Goal: Task Accomplishment & Management: Complete application form

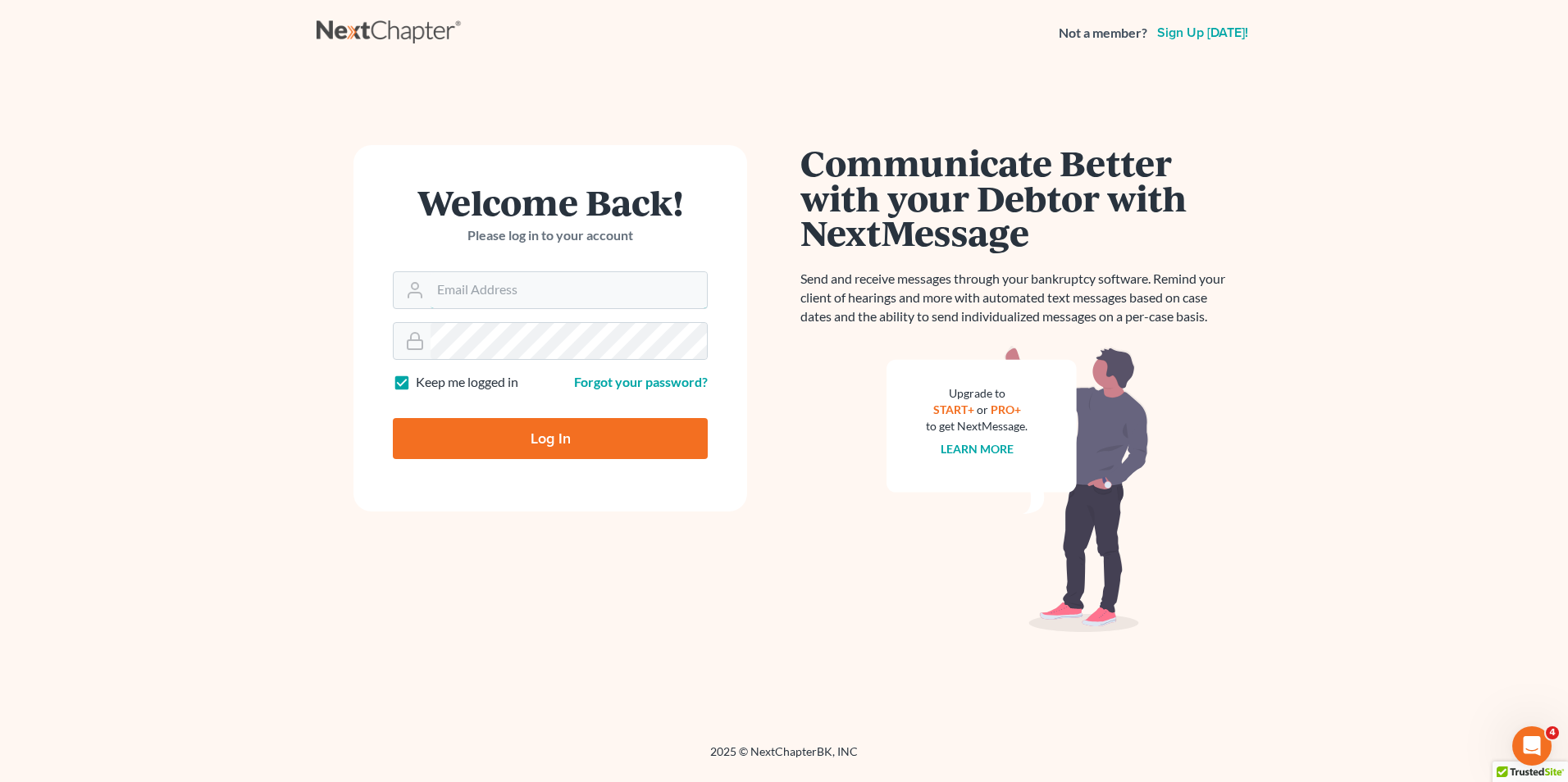
type input "[PERSON_NAME][EMAIL_ADDRESS][DOMAIN_NAME]"
click at [458, 428] on input "Log In" at bounding box center [550, 438] width 315 height 41
type input "Thinking..."
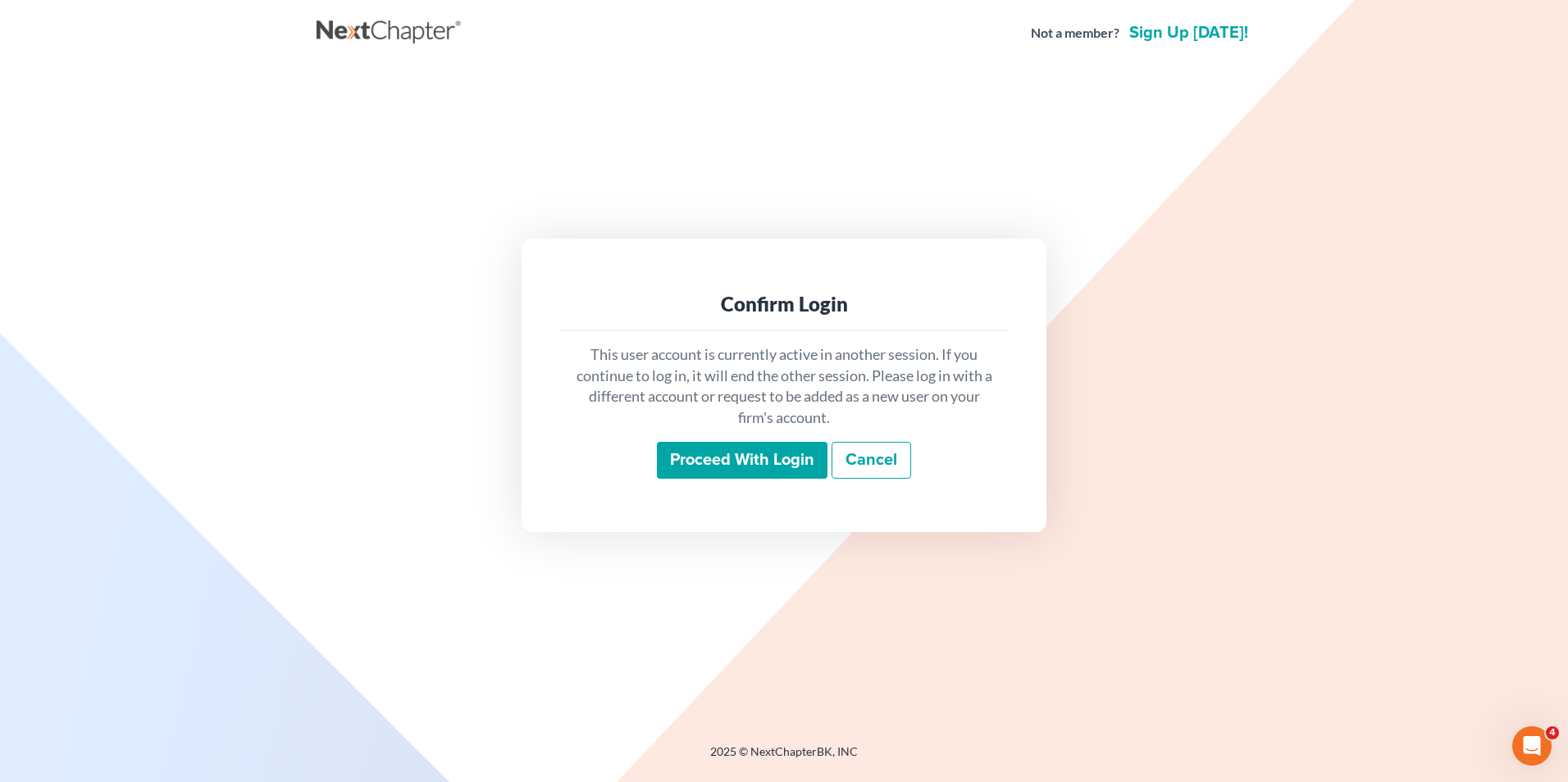
click at [675, 447] on input "Proceed with login" at bounding box center [742, 461] width 170 height 38
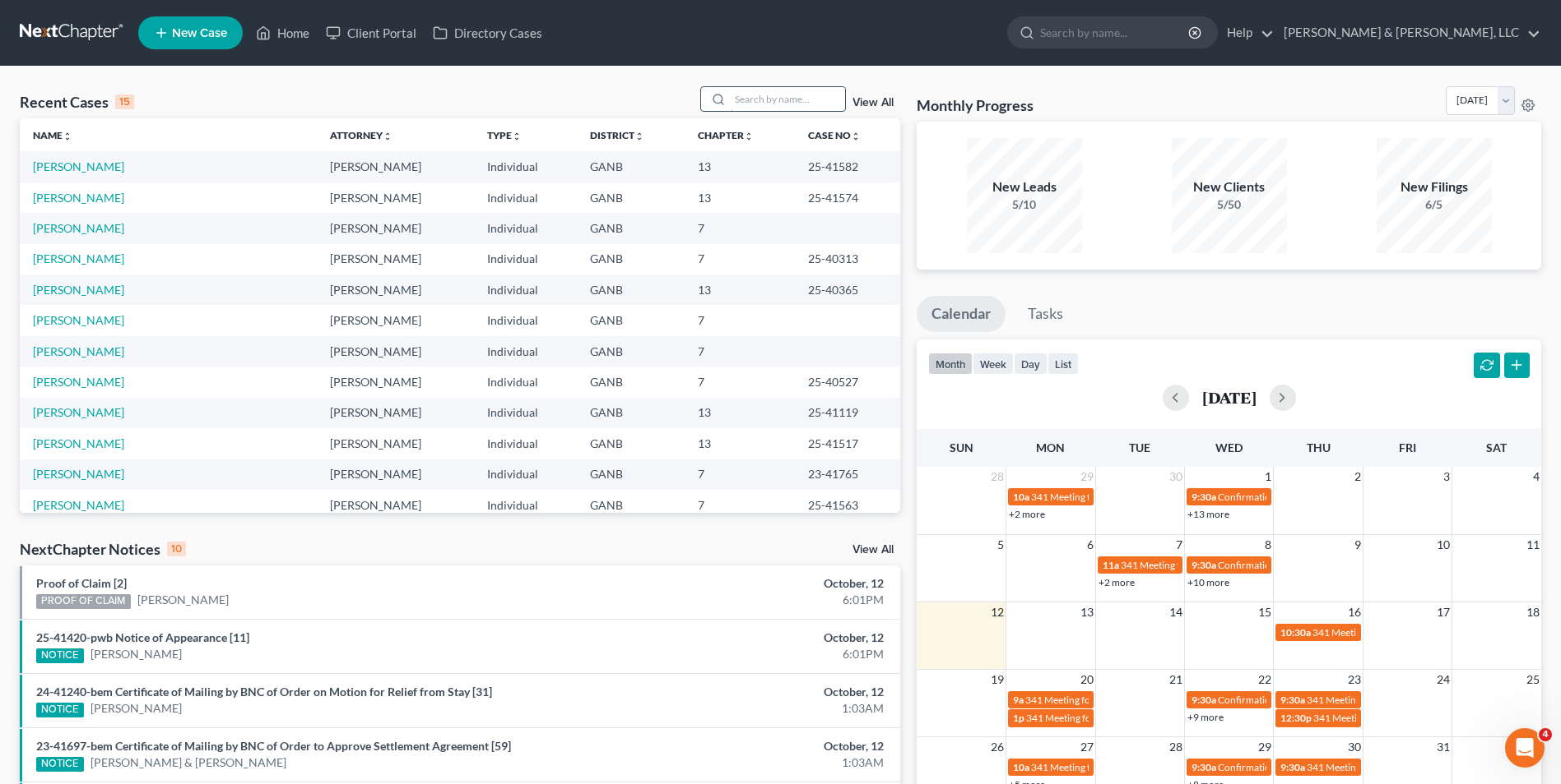
click at [745, 103] on input "search" at bounding box center [787, 99] width 116 height 24
click at [53, 348] on link "Wein, Andrew" at bounding box center [79, 351] width 91 height 14
select select "0"
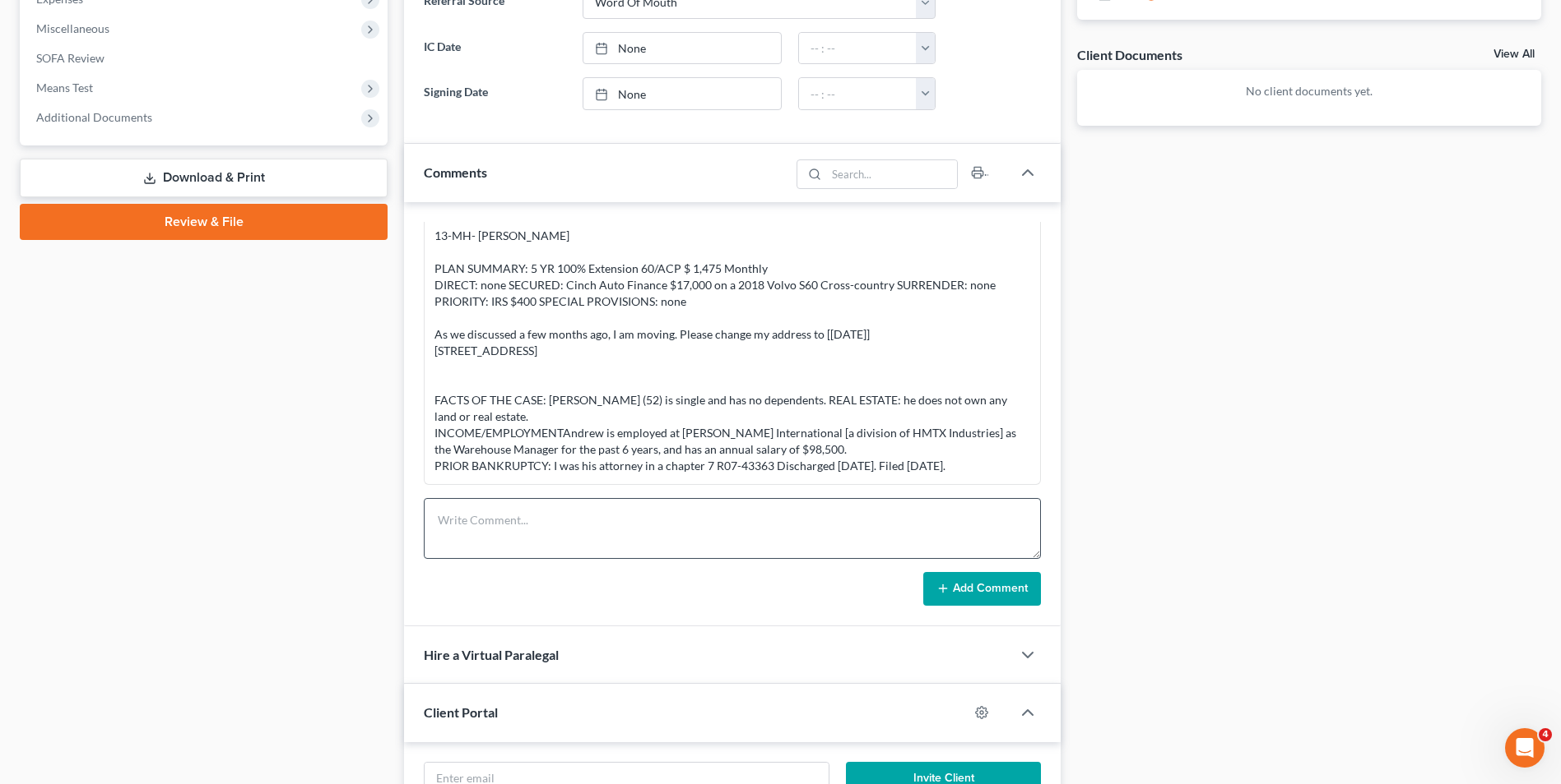
scroll to position [575, 0]
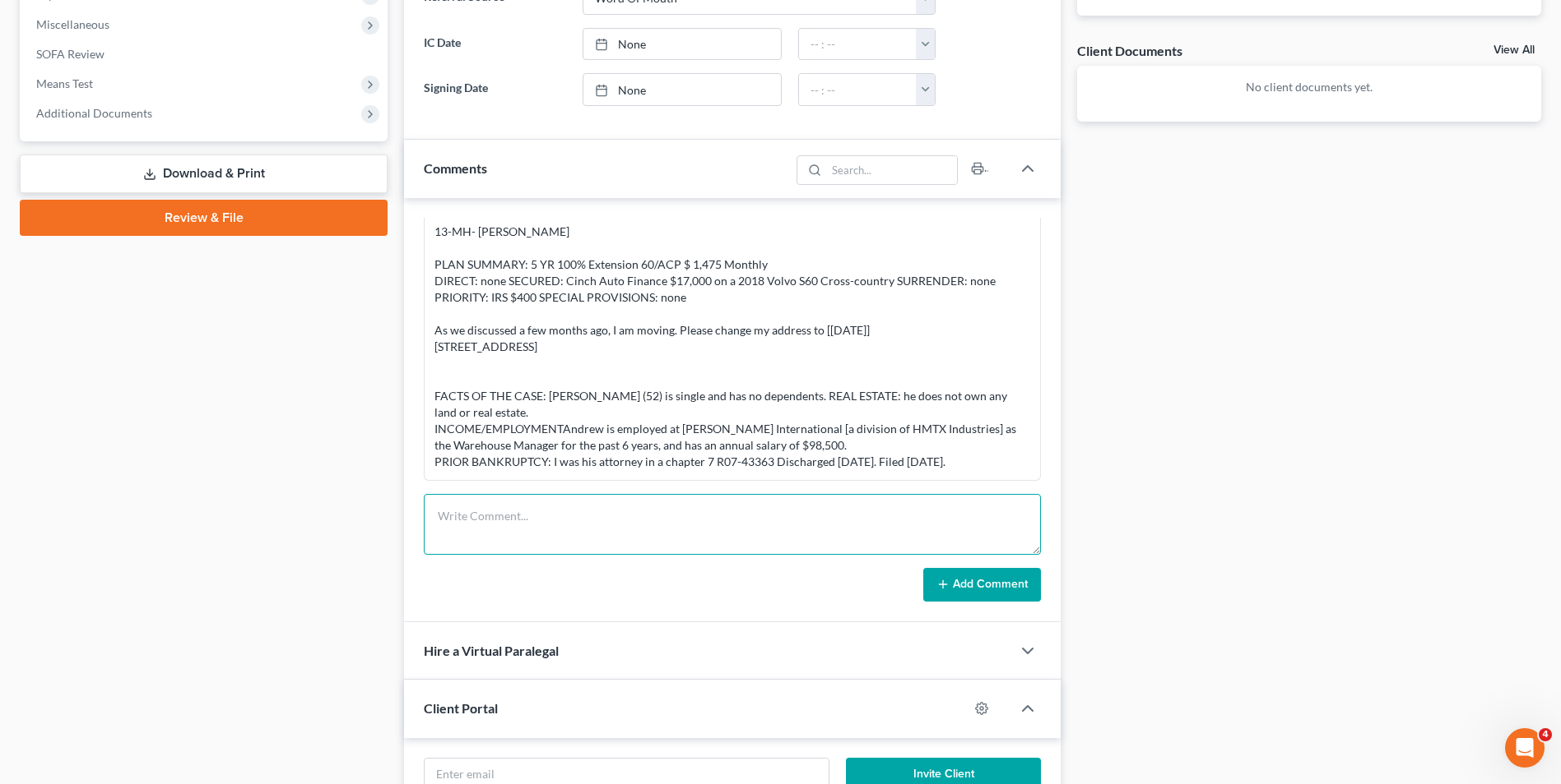
click at [476, 509] on textarea at bounding box center [732, 524] width 617 height 61
paste textarea "7-MH- Andrew Parmer Wein Case # R25-41_____ Filed ______________ FACTS OF THE C…"
type textarea "7-MH- Andrew Parmer Wein Case # R25-41_____ Filed ______________ FACTS OF THE C…"
click at [941, 583] on icon at bounding box center [943, 585] width 14 height 14
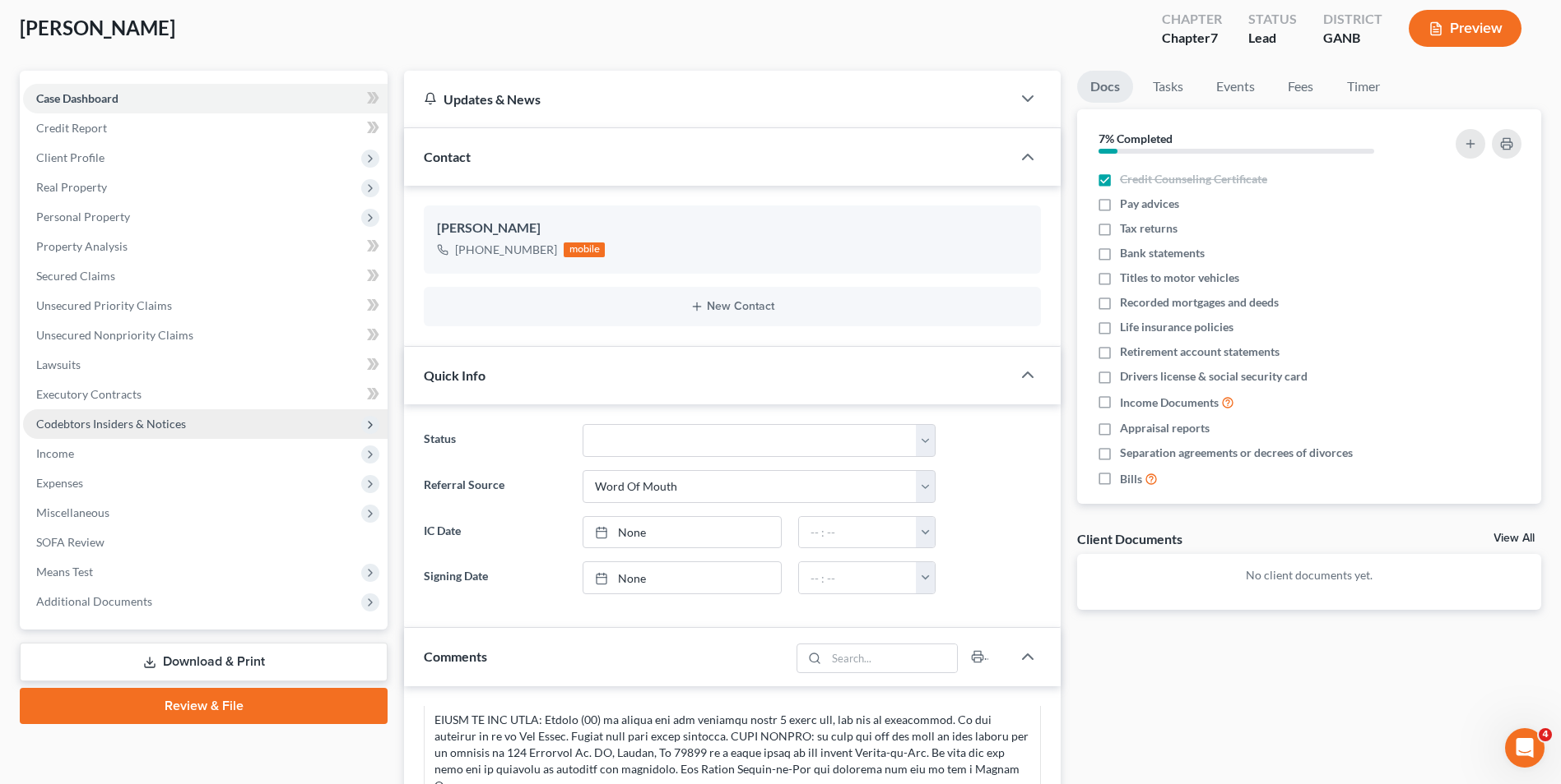
scroll to position [82, 0]
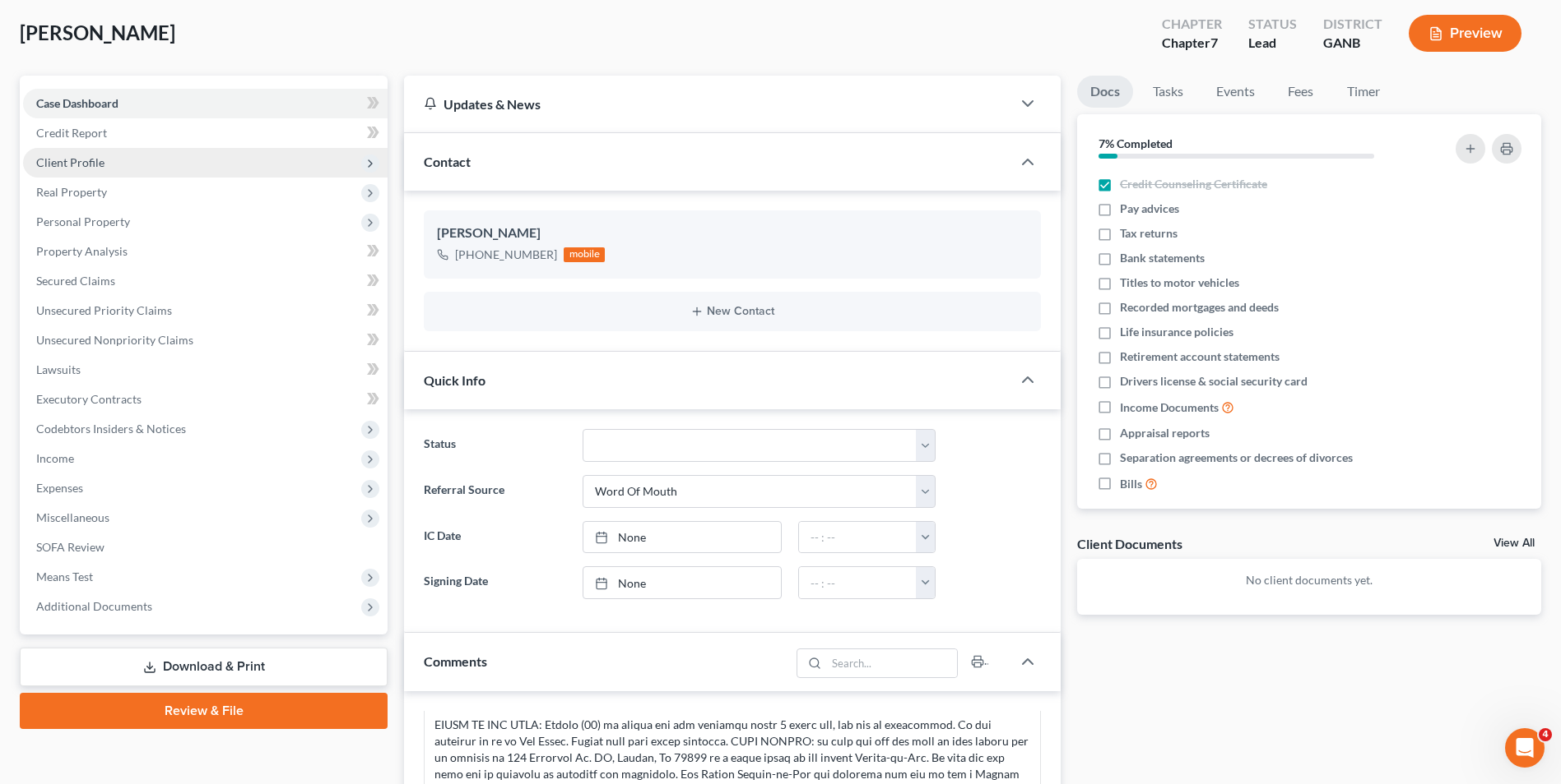
click at [90, 162] on span "Client Profile" at bounding box center [70, 162] width 68 height 14
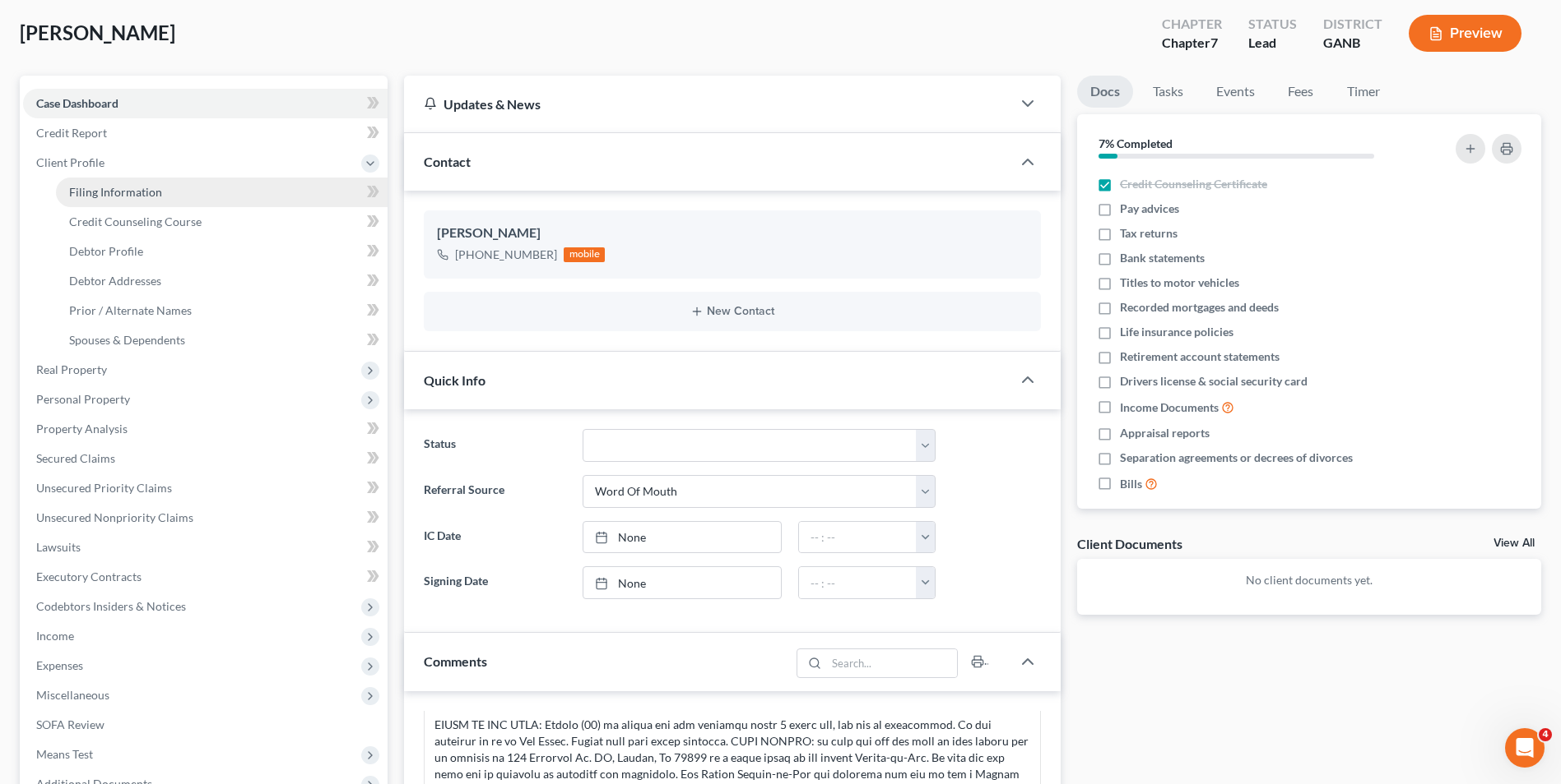
click at [132, 192] on span "Filing Information" at bounding box center [116, 192] width 93 height 14
select select "1"
select select "0"
select select "10"
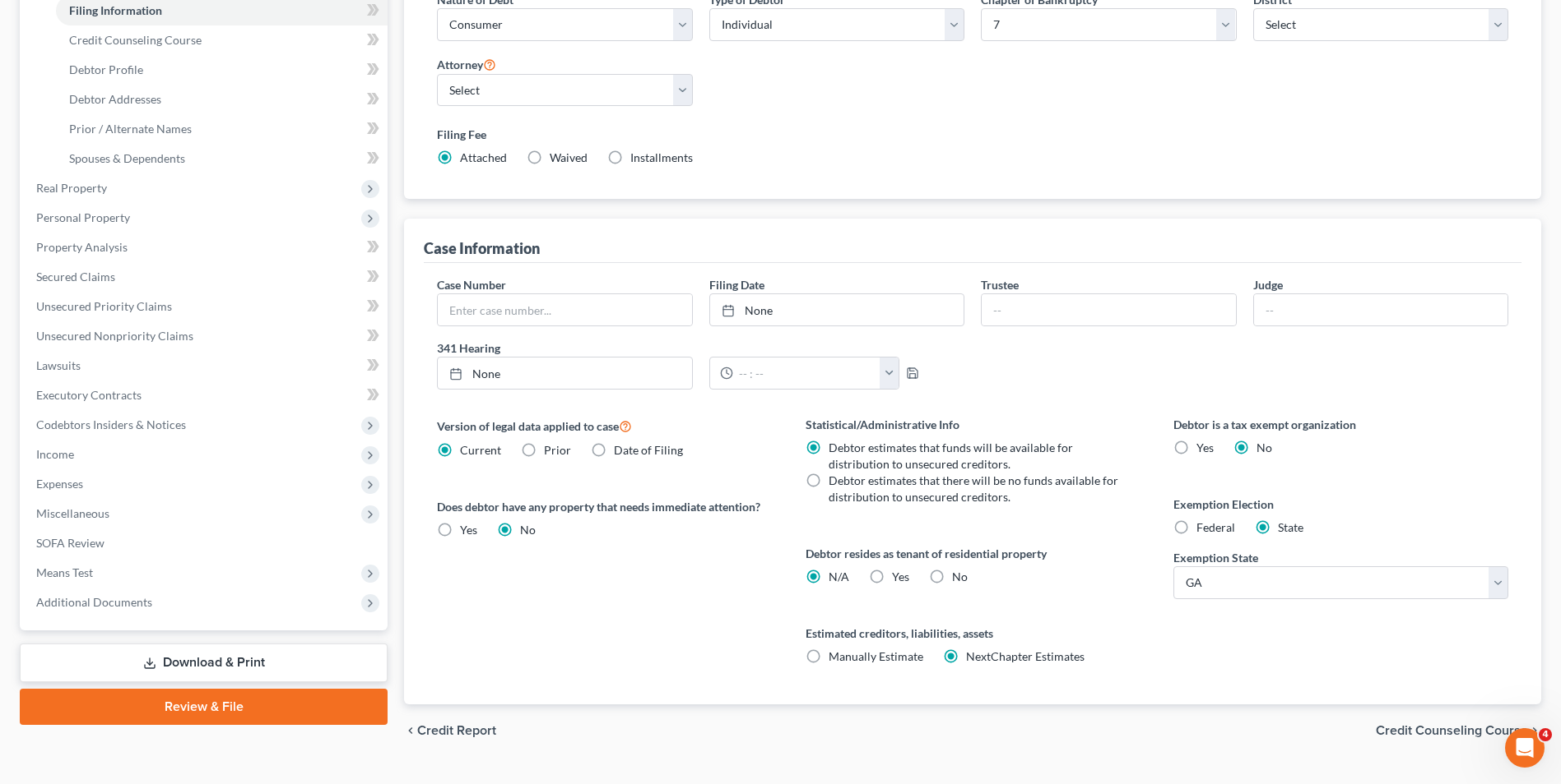
scroll to position [299, 0]
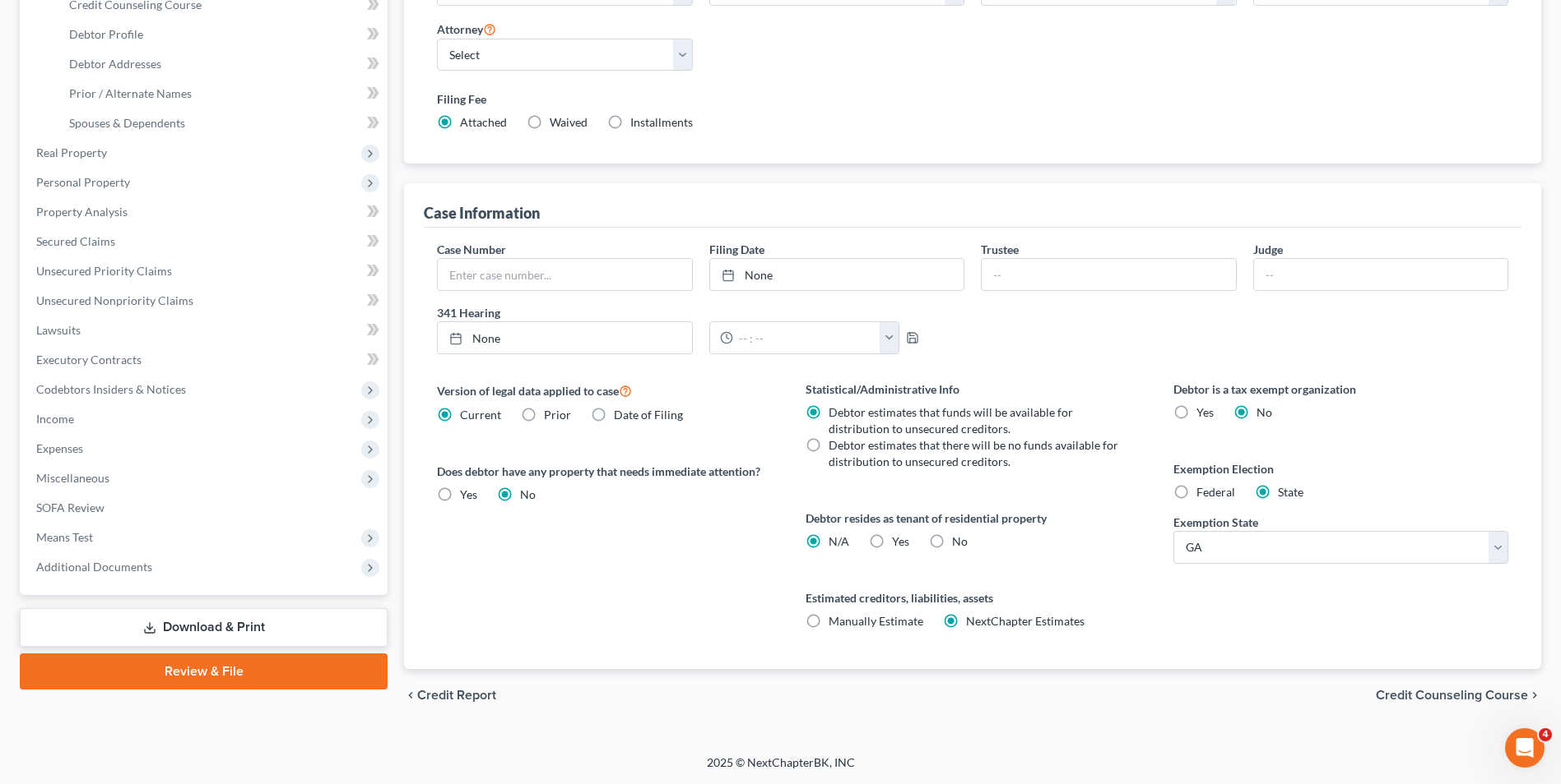
click at [892, 541] on label "Yes Yes" at bounding box center [901, 541] width 17 height 16
click at [898, 541] on input "Yes Yes" at bounding box center [903, 539] width 11 height 11
radio input "true"
radio input "false"
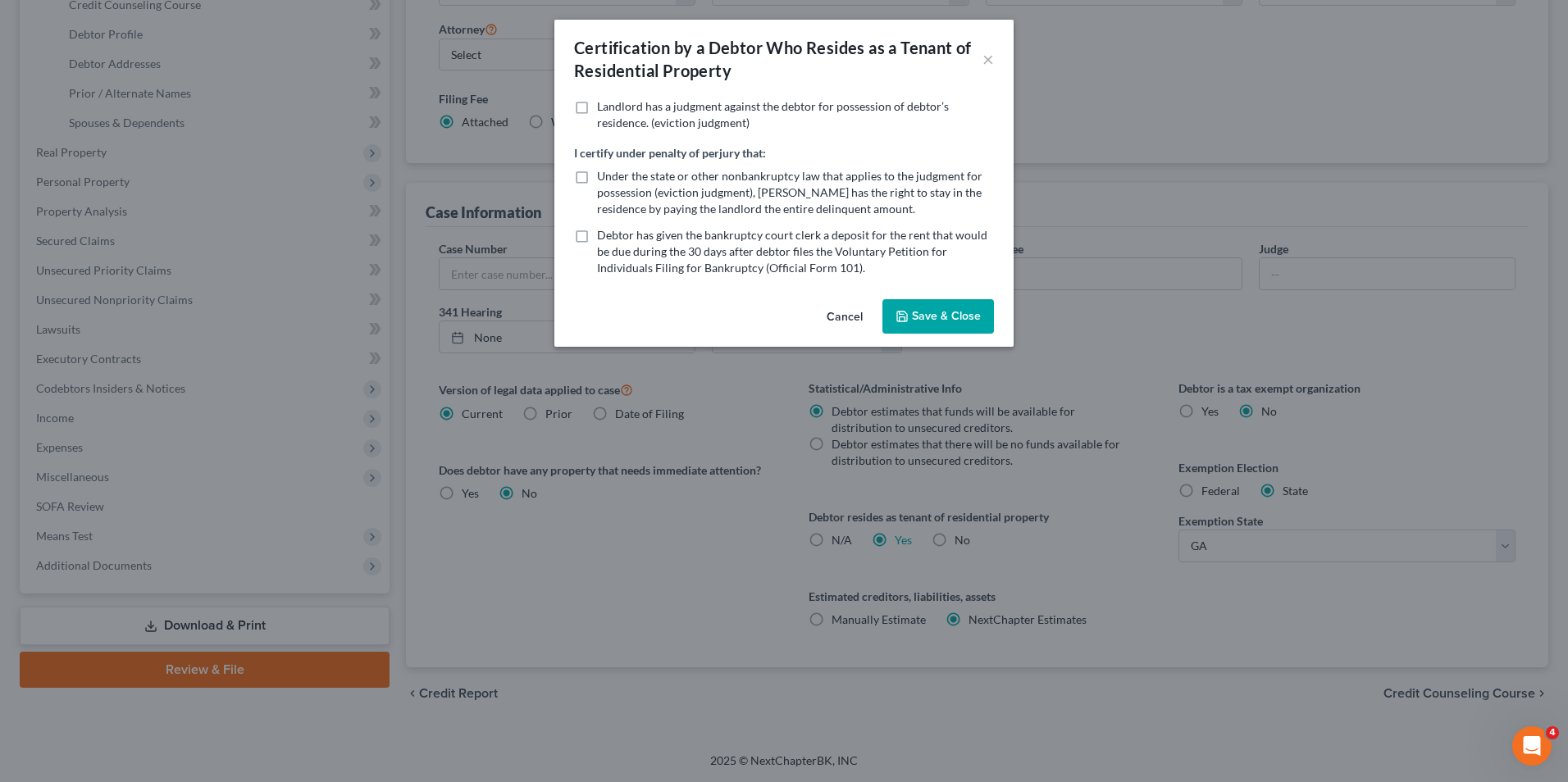
click at [954, 315] on button "Save & Close" at bounding box center [938, 316] width 111 height 35
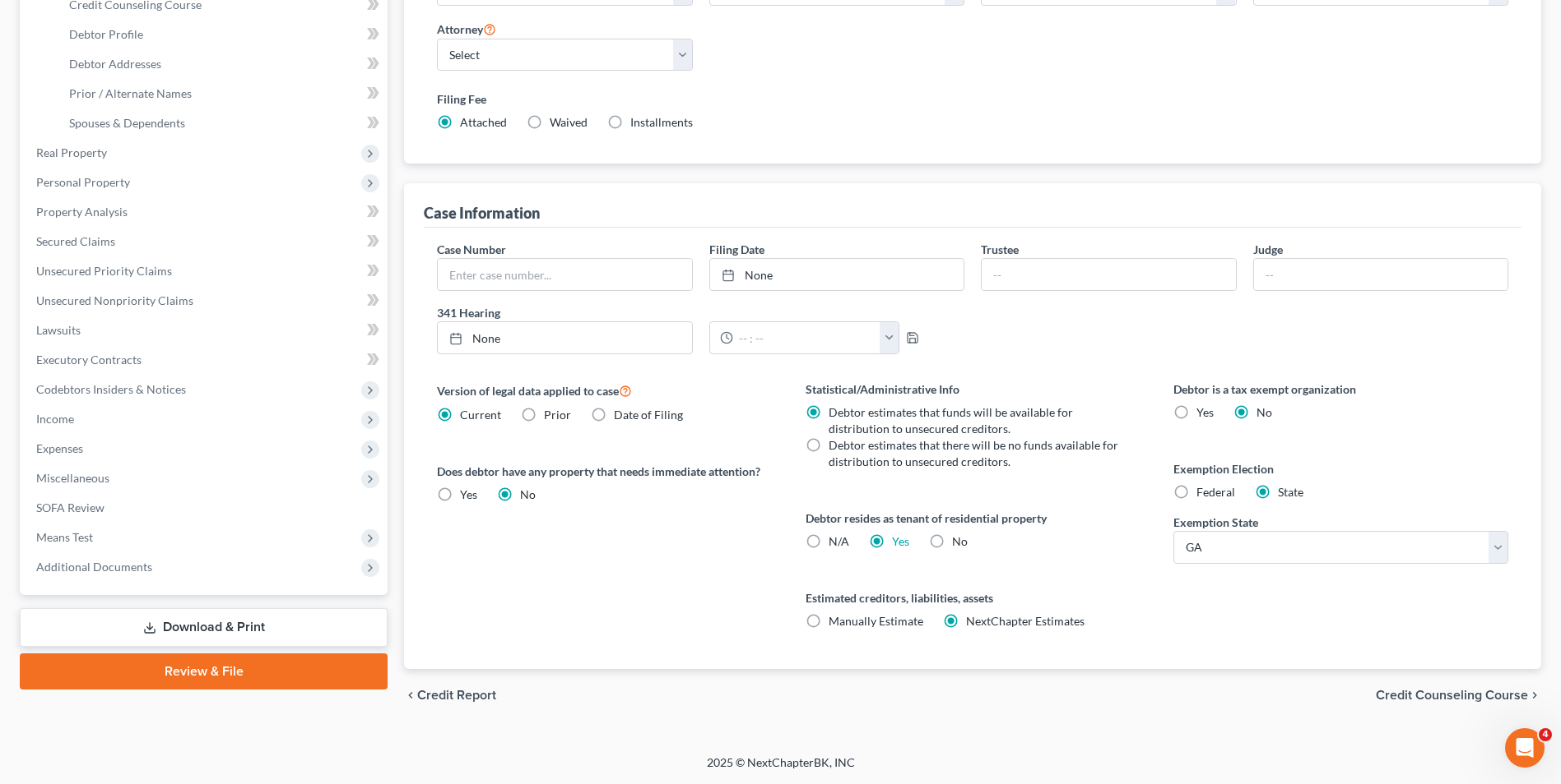
click at [1391, 694] on span "Credit Counseling Course" at bounding box center [1451, 696] width 152 height 14
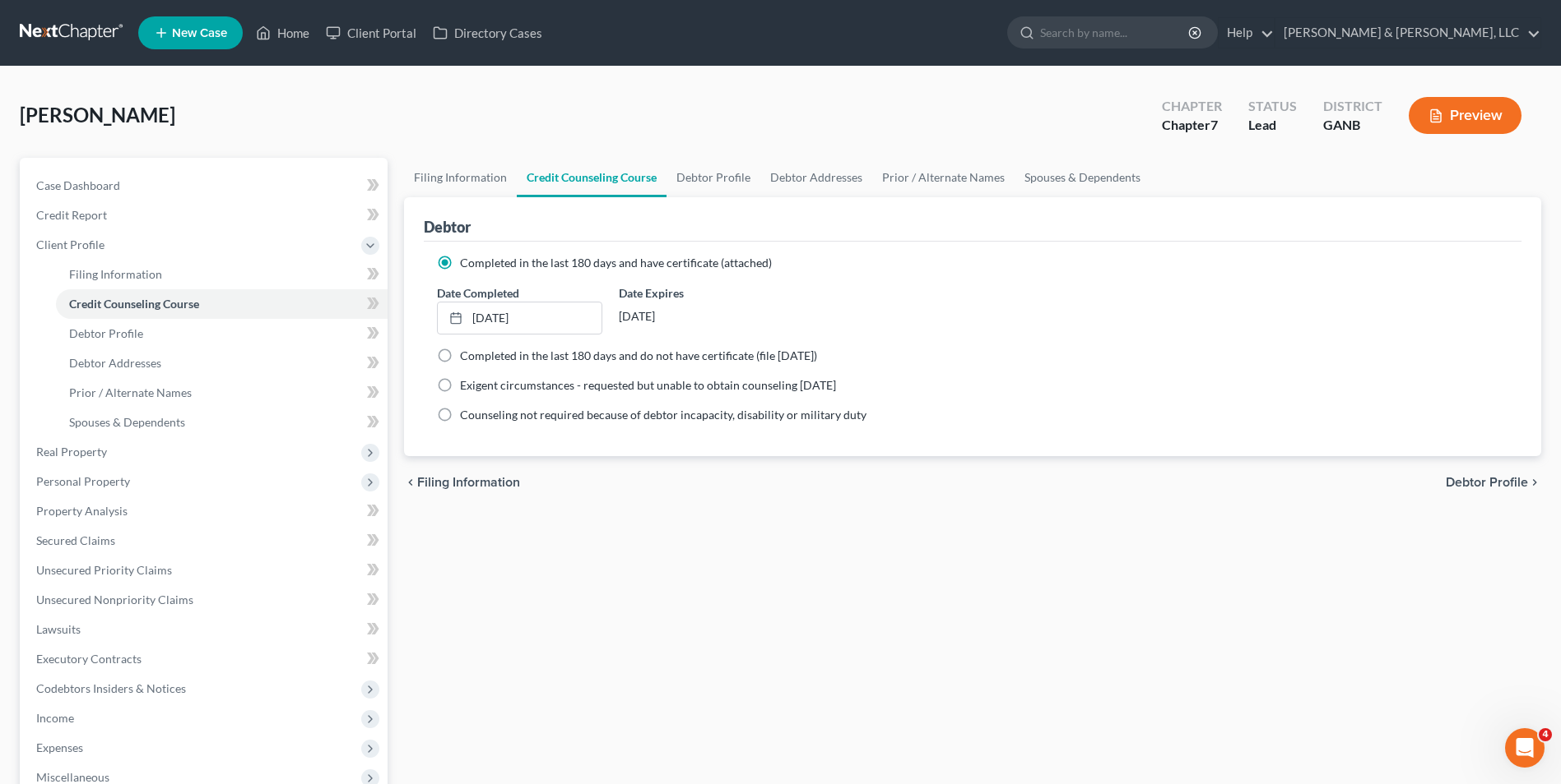
click at [1447, 477] on span "Debtor Profile" at bounding box center [1486, 483] width 83 height 14
select select "0"
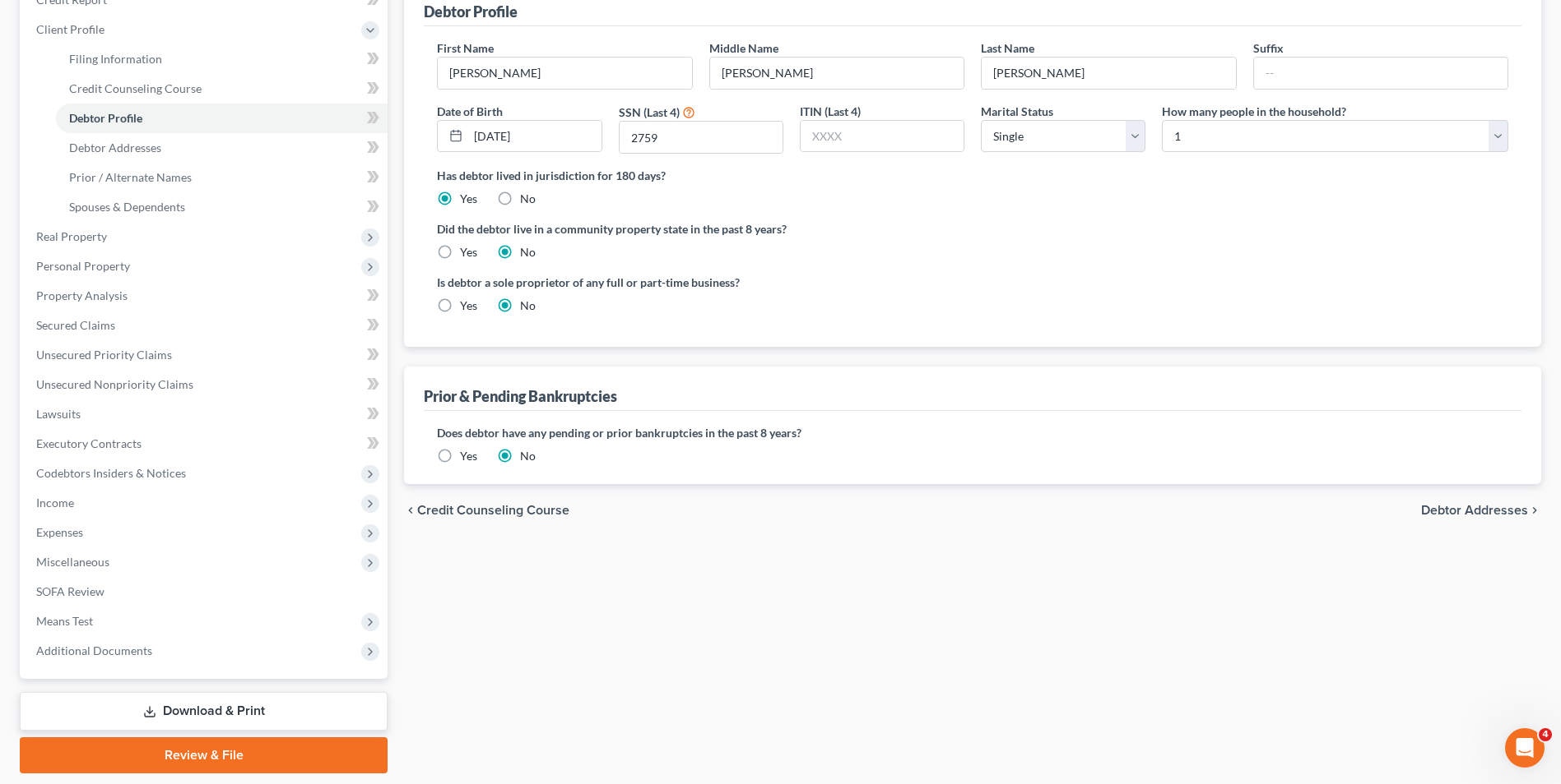
scroll to position [246, 0]
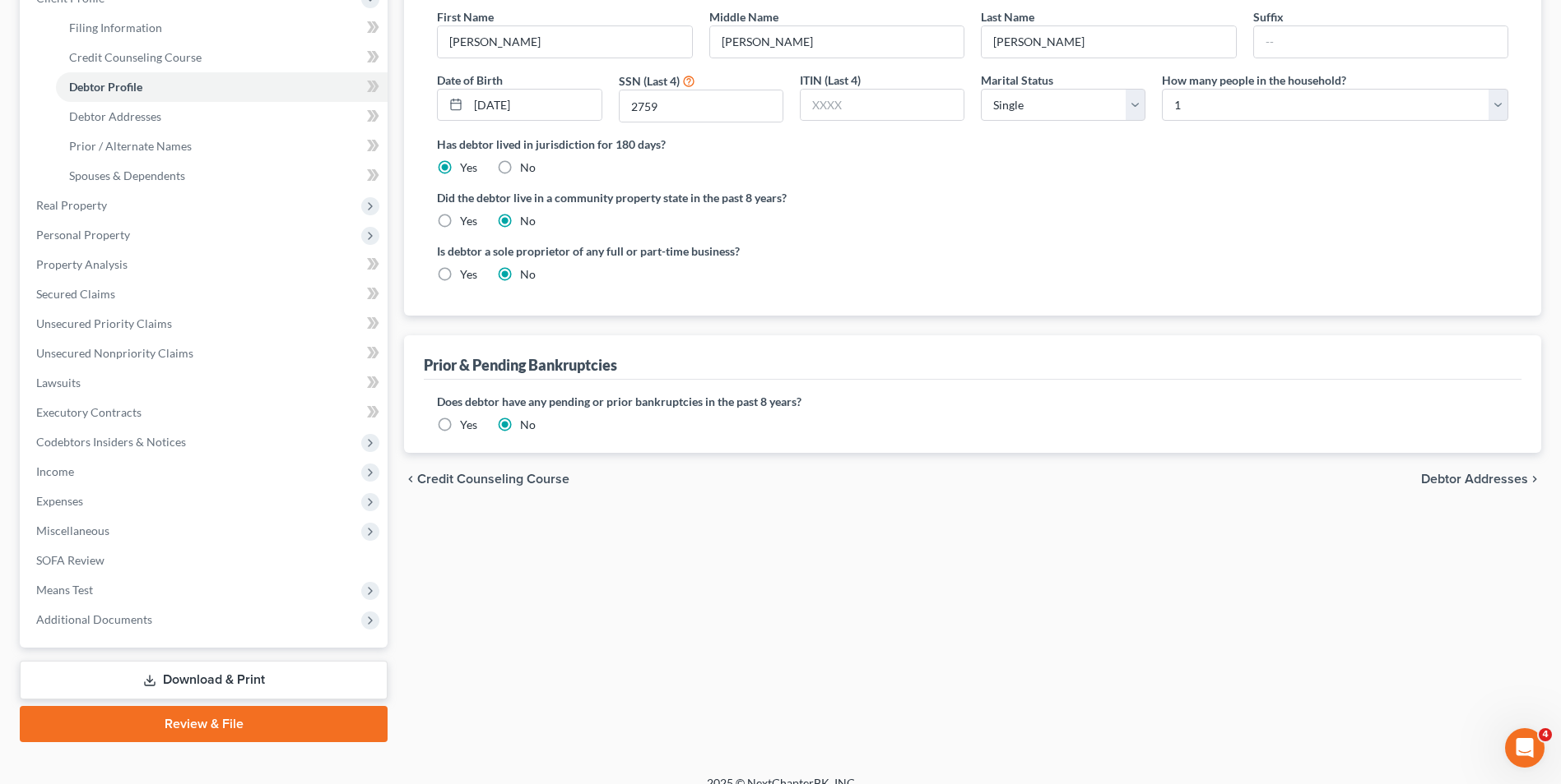
click at [460, 430] on label "Yes" at bounding box center [469, 425] width 17 height 16
click at [466, 428] on input "Yes" at bounding box center [471, 422] width 11 height 11
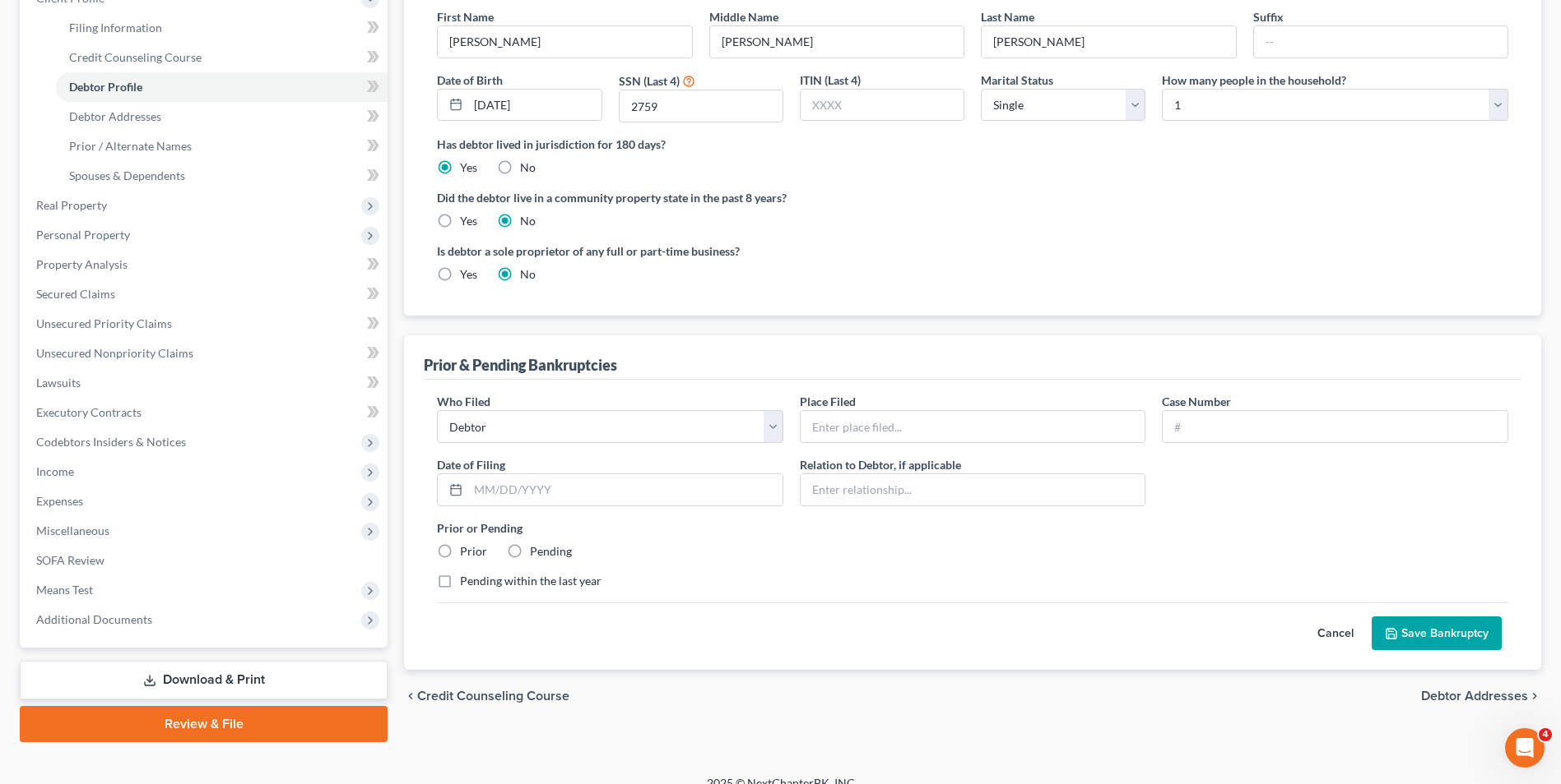
click at [460, 553] on label "Prior" at bounding box center [474, 551] width 27 height 16
click at [466, 553] on input "Prior" at bounding box center [471, 548] width 11 height 11
radio input "true"
click at [655, 424] on select "Debtor Other" at bounding box center [610, 427] width 347 height 33
click at [437, 410] on select "Debtor Other" at bounding box center [610, 427] width 347 height 33
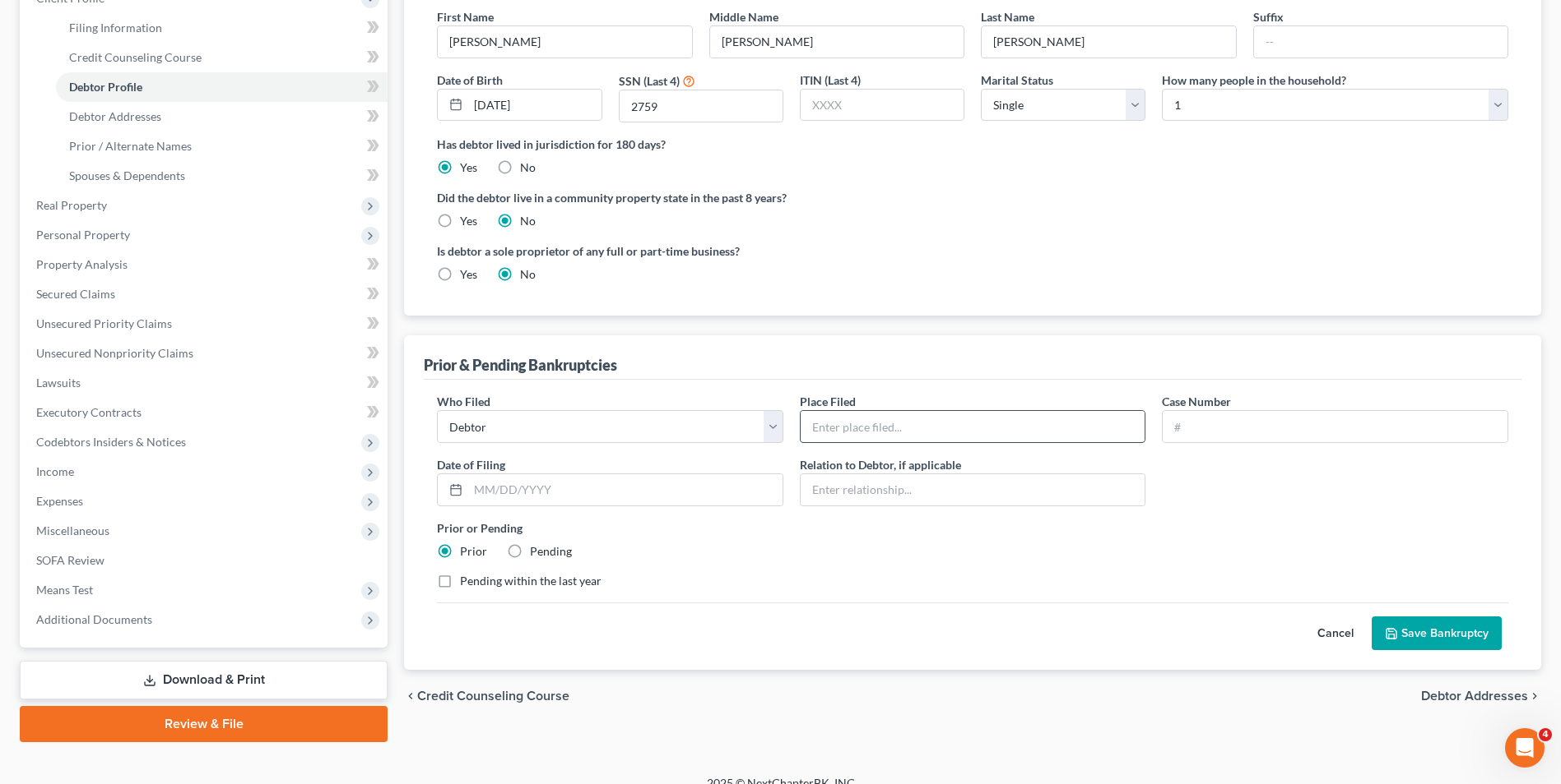
click at [836, 423] on input "text" at bounding box center [973, 427] width 345 height 31
type input "NORTHERN DISTRICT OF GEORGIA - ROME DIVISION"
click at [1218, 426] on input "text" at bounding box center [1334, 427] width 345 height 31
type input "r"
type input "R23-41039-pwb"
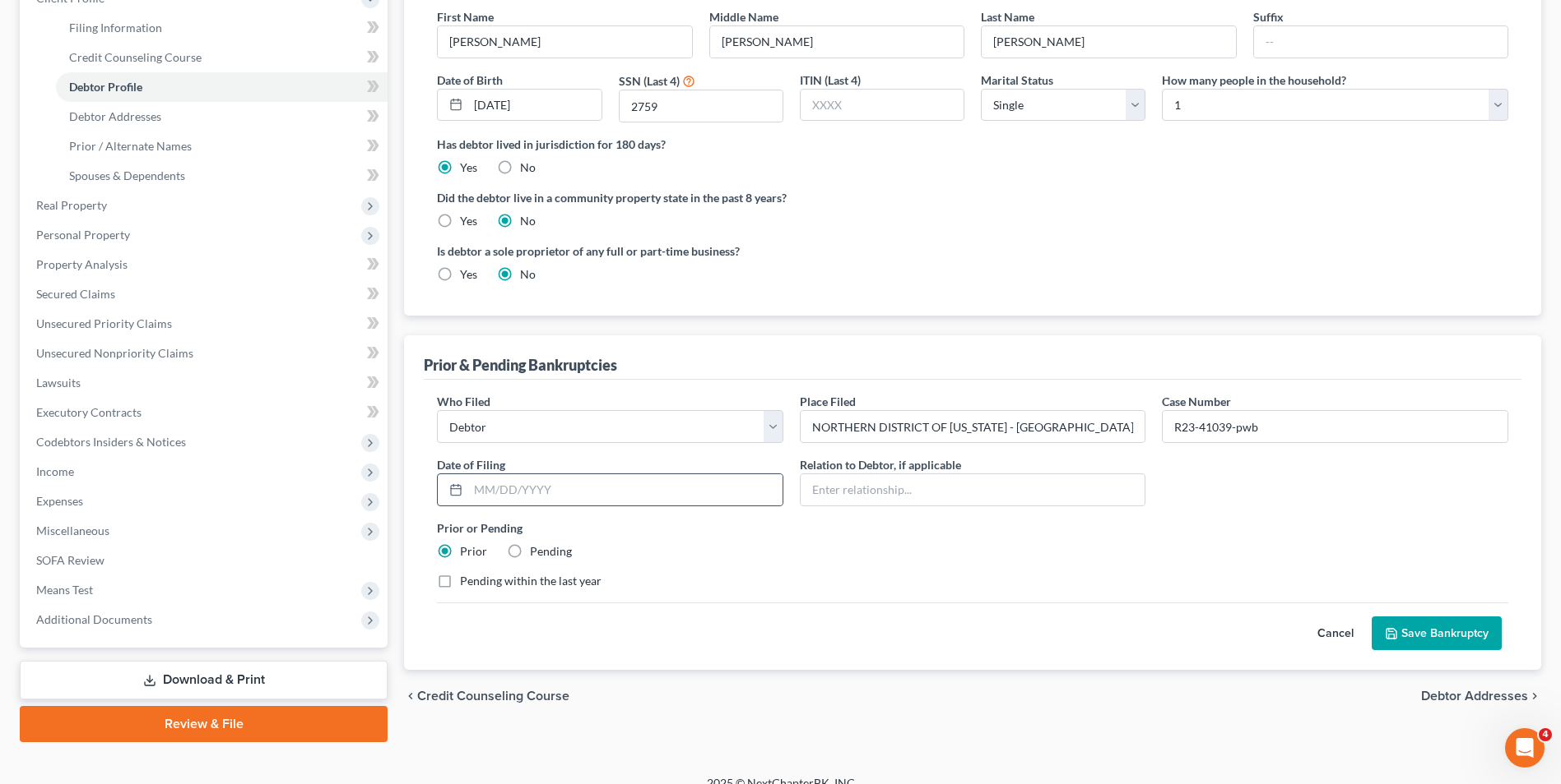
click at [466, 488] on div at bounding box center [452, 490] width 30 height 31
click at [478, 490] on input "text" at bounding box center [625, 490] width 315 height 31
type input "7"
type input "07/24/2023"
click at [640, 538] on div "Prior or Pending Prior Pending" at bounding box center [973, 540] width 1087 height 41
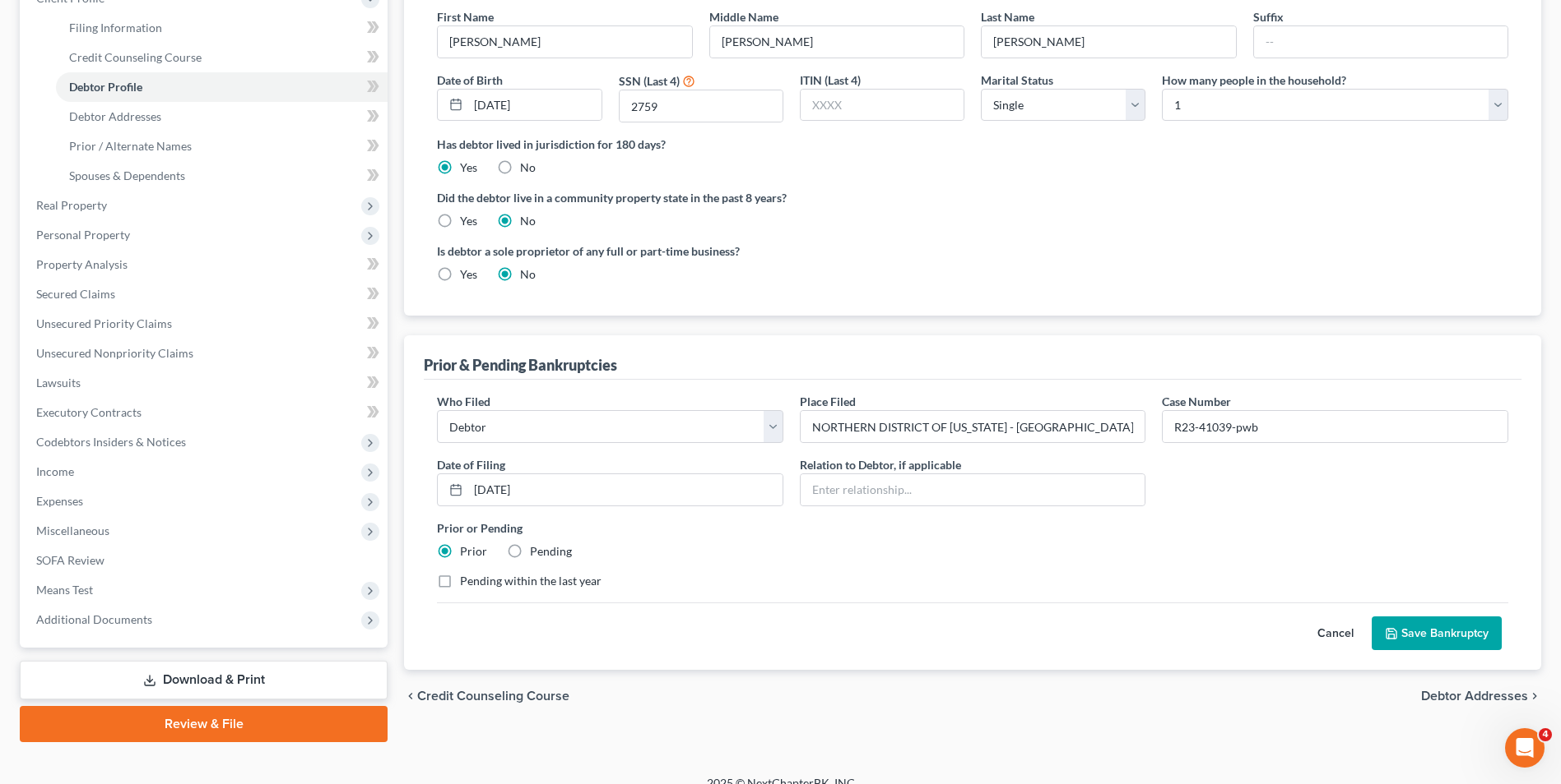
click at [460, 579] on label "Pending within the last year" at bounding box center [531, 581] width 142 height 16
click at [466, 579] on input "Pending within the last year" at bounding box center [471, 578] width 11 height 11
checkbox input "true"
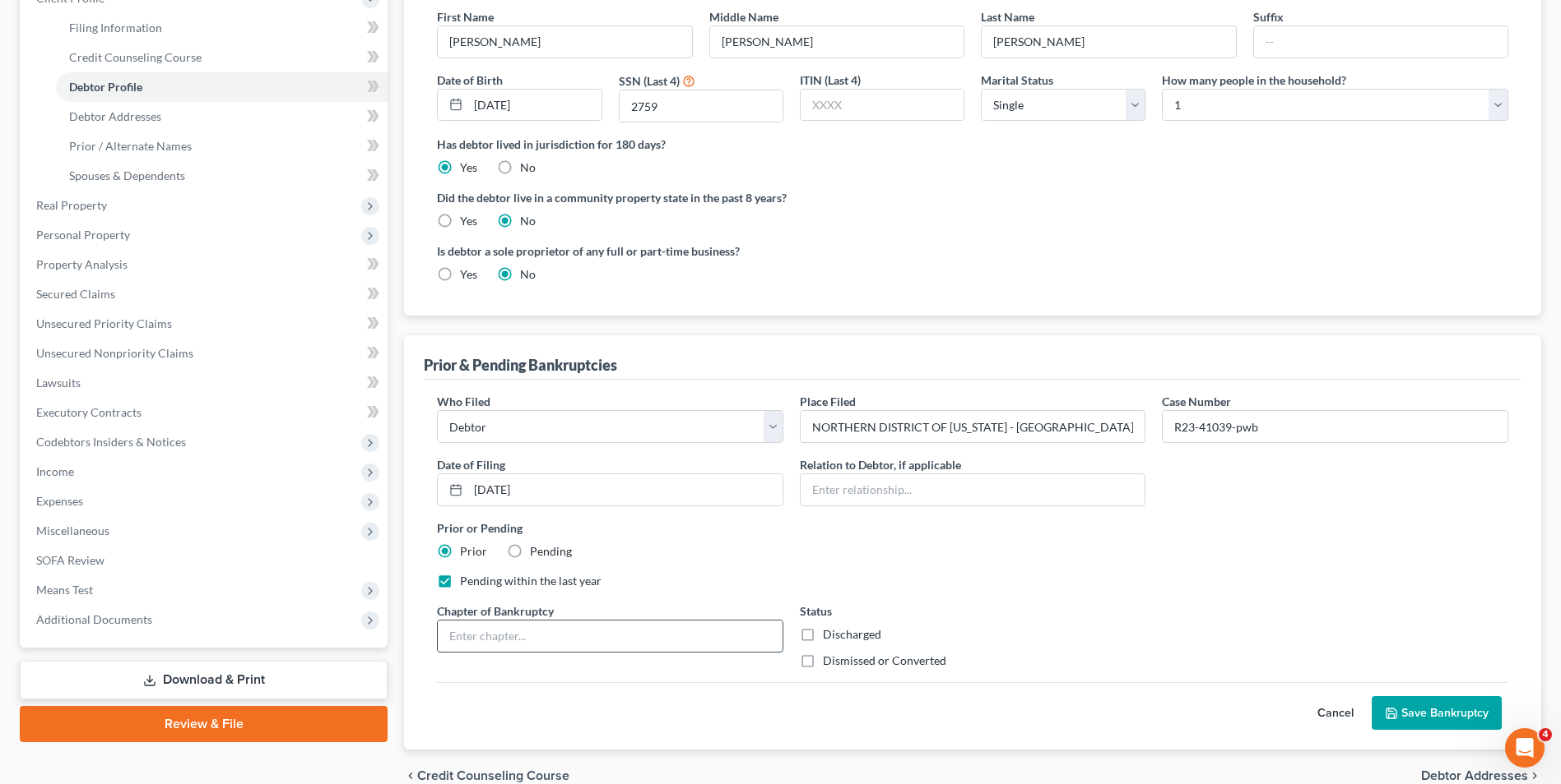
click at [639, 636] on input "text" at bounding box center [610, 637] width 345 height 31
type input "Chapter 13"
click at [822, 663] on label "Dismissed or Converted" at bounding box center [883, 661] width 123 height 16
click at [829, 663] on input "Dismissed or Converted" at bounding box center [834, 658] width 11 height 11
checkbox input "true"
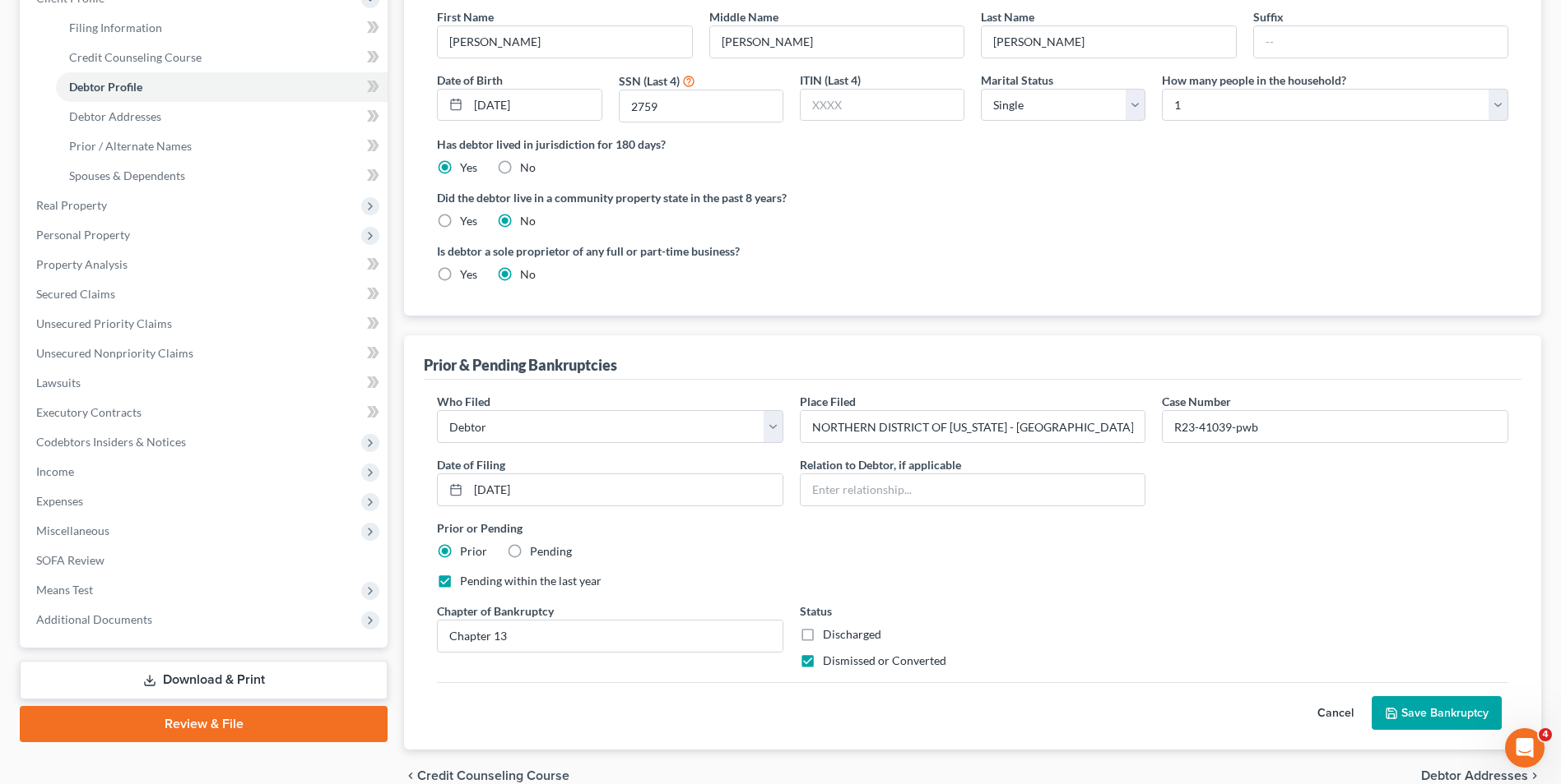
click at [1021, 592] on div "Who Filed * Debtor Other Place Filed * NORTHERN DISTRICT OF GEORGIA - ROME DIVI…" at bounding box center [973, 538] width 1087 height 289
click at [1452, 709] on button "Save Bankruptcy" at bounding box center [1437, 714] width 130 height 35
